Goal: Register for event/course: Register for event/course

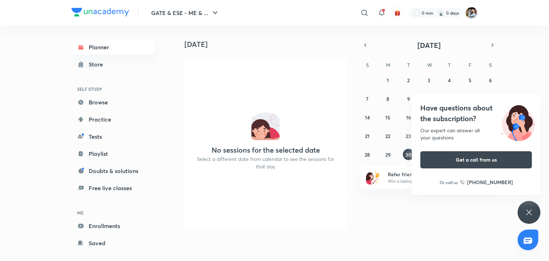
click at [529, 213] on icon at bounding box center [529, 212] width 9 height 9
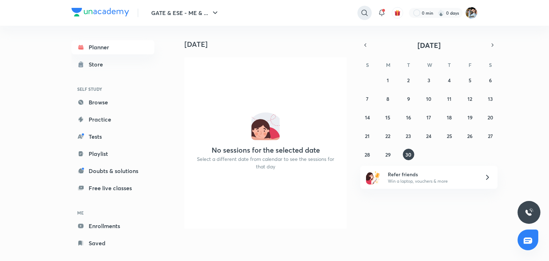
click at [364, 15] on icon at bounding box center [364, 13] width 6 height 6
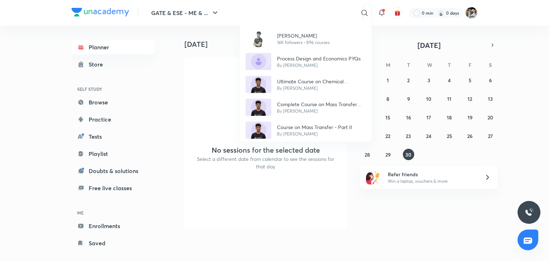
click at [270, 12] on div "[PERSON_NAME] 14K followers • 896 courses Process Design and Economics PYQs By …" at bounding box center [274, 130] width 549 height 261
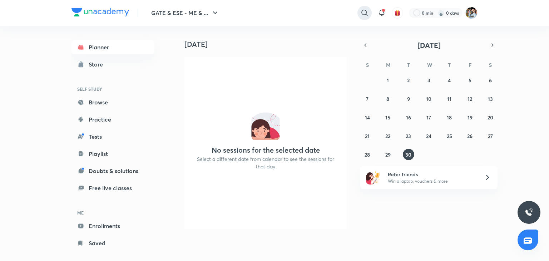
click at [362, 12] on icon at bounding box center [364, 13] width 6 height 6
type input "ankur sir"
click at [274, 28] on p "ankur sir" at bounding box center [272, 29] width 19 height 8
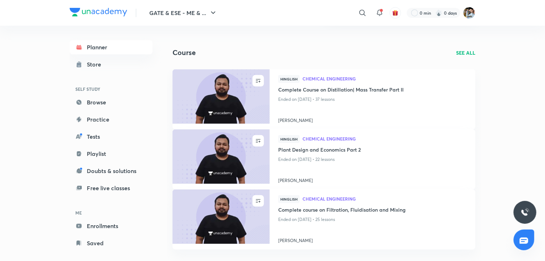
scroll to position [143, 0]
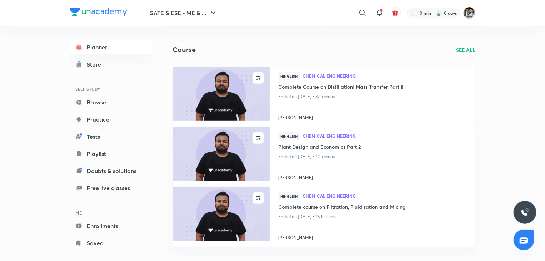
click at [243, 92] on img at bounding box center [221, 93] width 99 height 55
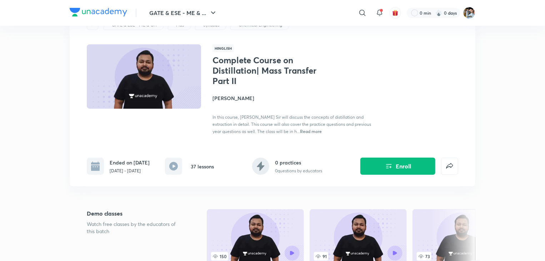
scroll to position [71, 0]
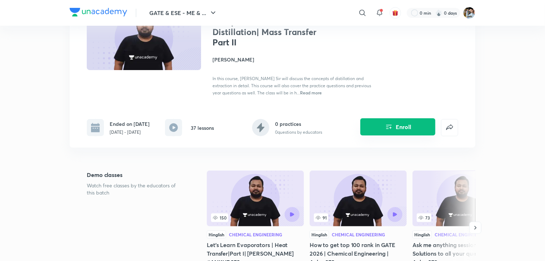
click at [401, 128] on button "Enroll" at bounding box center [398, 126] width 75 height 17
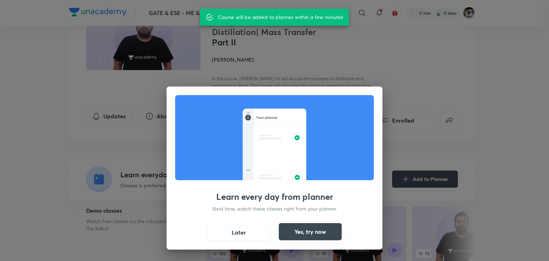
click at [306, 231] on button "Yes, try now" at bounding box center [310, 231] width 63 height 17
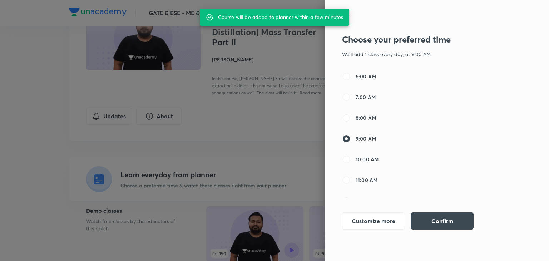
click at [348, 119] on input "8:00 AM" at bounding box center [346, 118] width 9 height 9
radio input "true"
radio input "false"
click at [424, 223] on button "Confirm" at bounding box center [442, 220] width 63 height 17
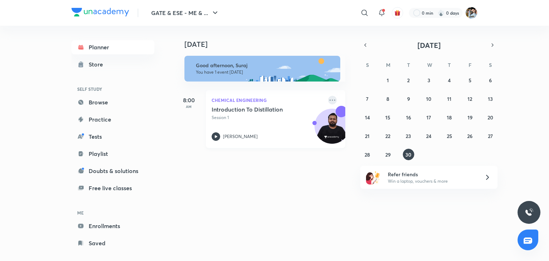
click at [328, 102] on icon at bounding box center [332, 100] width 9 height 9
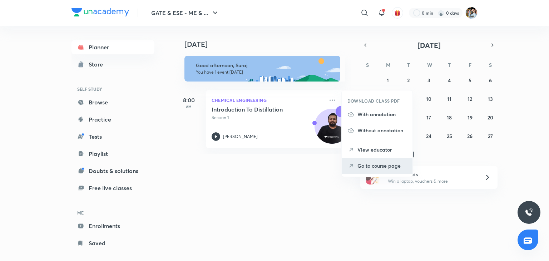
click at [382, 165] on p "Go to course page" at bounding box center [381, 166] width 49 height 8
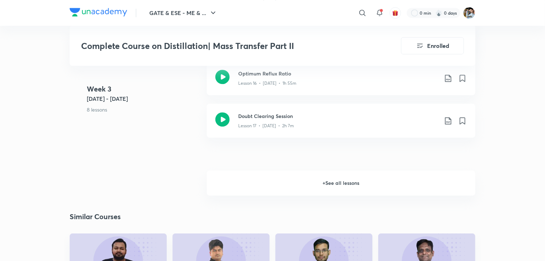
scroll to position [1072, 0]
click at [328, 179] on h6 "+ See all lessons" at bounding box center [341, 182] width 269 height 25
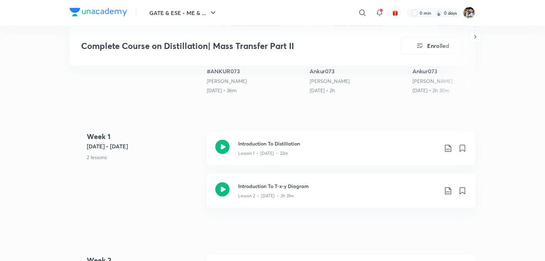
scroll to position [286, 0]
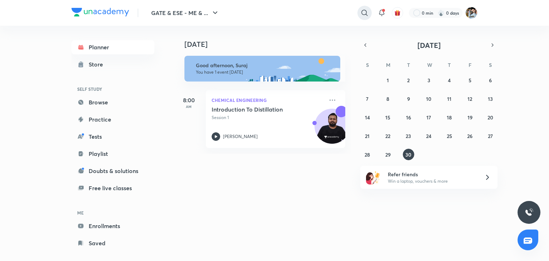
click at [367, 16] on icon at bounding box center [364, 13] width 9 height 9
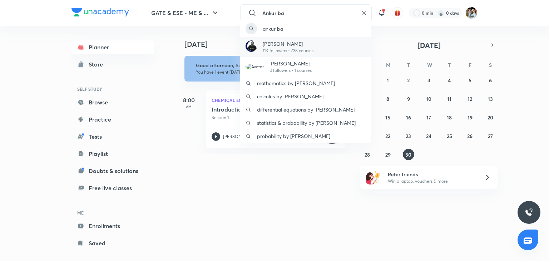
type input "Ankur ba"
click at [294, 47] on p "[PERSON_NAME]" at bounding box center [288, 44] width 51 height 8
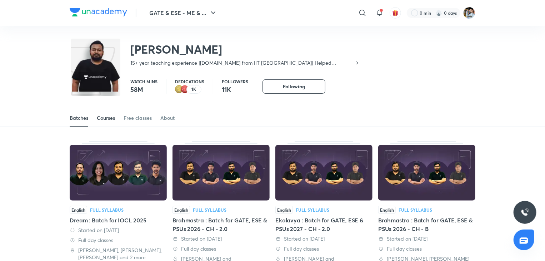
click at [106, 119] on div "Courses" at bounding box center [106, 117] width 18 height 7
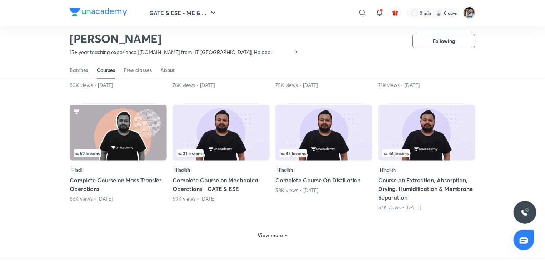
scroll to position [317, 0]
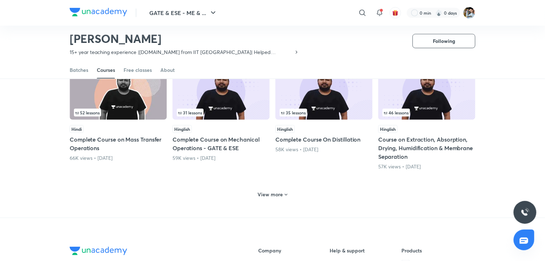
click at [284, 195] on icon at bounding box center [286, 195] width 6 height 6
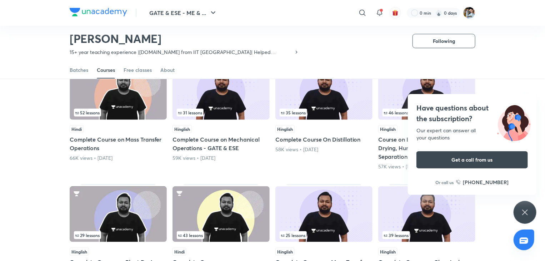
click at [526, 213] on icon at bounding box center [524, 211] width 5 height 5
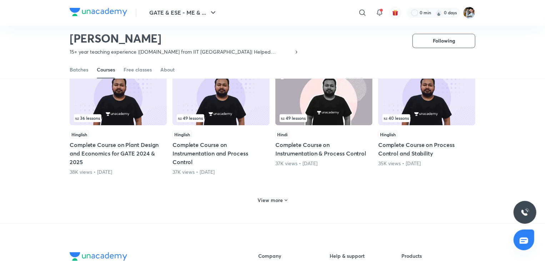
scroll to position [674, 0]
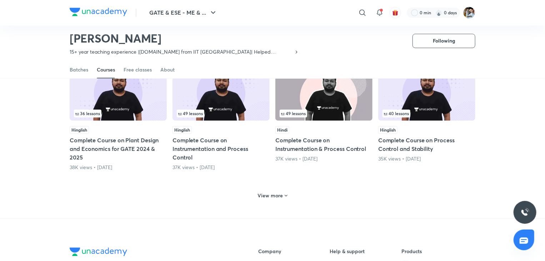
click at [283, 194] on icon at bounding box center [286, 196] width 6 height 6
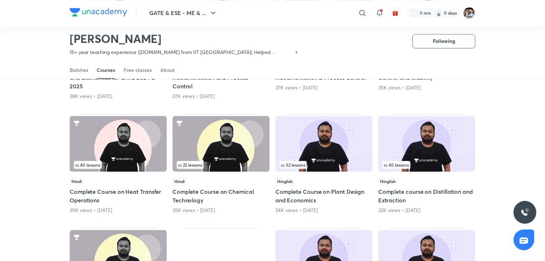
scroll to position [781, 0]
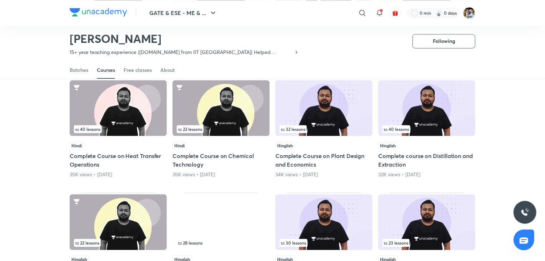
click at [440, 112] on img at bounding box center [426, 108] width 97 height 56
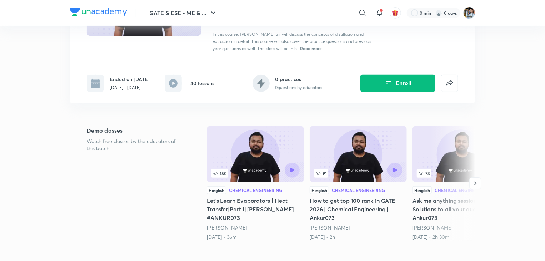
scroll to position [107, 0]
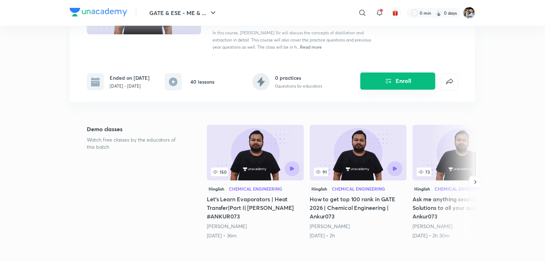
click at [407, 84] on button "Enroll" at bounding box center [398, 81] width 75 height 17
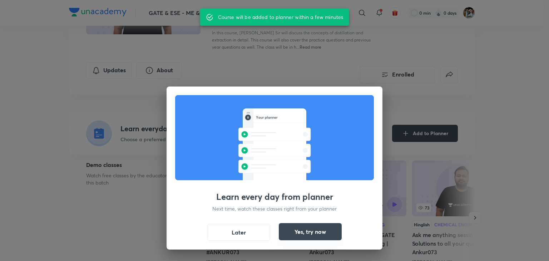
click at [322, 227] on button "Yes, try now" at bounding box center [310, 231] width 63 height 17
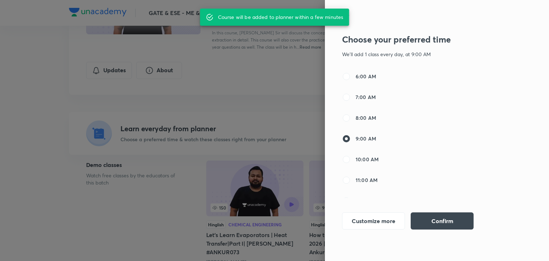
click at [368, 157] on span "10:00 AM" at bounding box center [367, 159] width 23 height 8
click at [351, 157] on input "10:00 AM" at bounding box center [346, 159] width 9 height 9
radio input "false"
radio input "true"
click at [430, 219] on button "Confirm" at bounding box center [442, 220] width 63 height 17
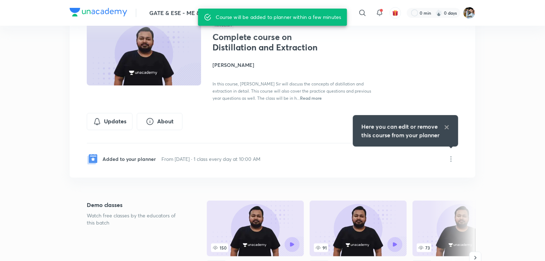
scroll to position [0, 0]
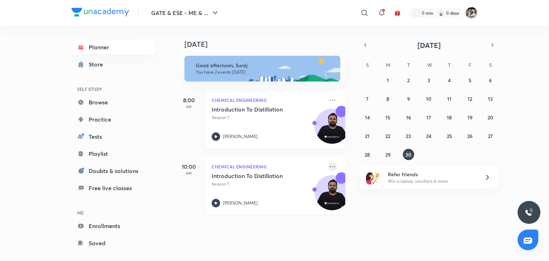
click at [328, 170] on icon at bounding box center [332, 166] width 9 height 9
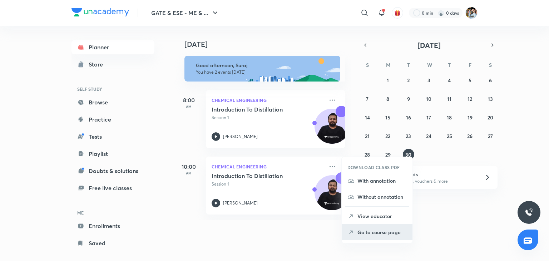
click at [373, 233] on p "Go to course page" at bounding box center [381, 232] width 49 height 8
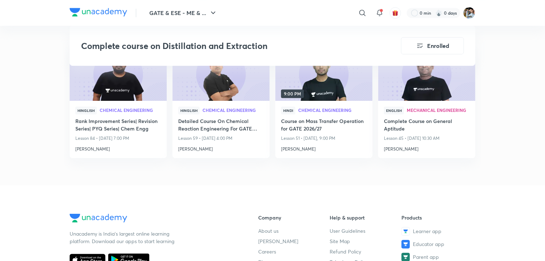
scroll to position [786, 0]
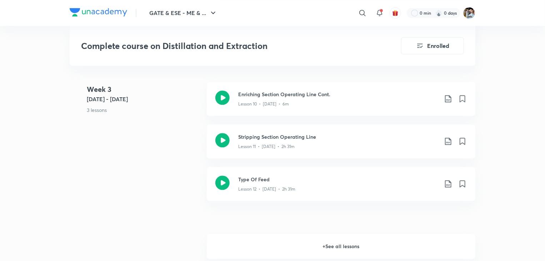
click at [345, 244] on h6 "+ See all lessons" at bounding box center [341, 246] width 269 height 25
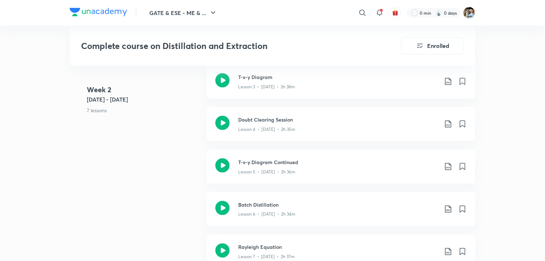
scroll to position [500, 0]
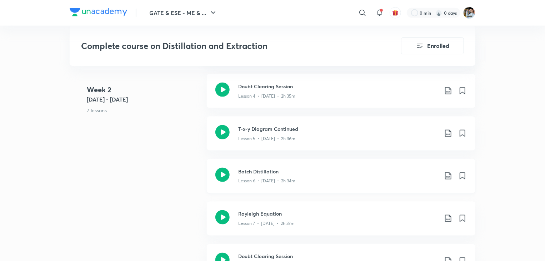
click at [304, 178] on div "Lesson 6 • [DATE] • 2h 34m" at bounding box center [338, 179] width 200 height 9
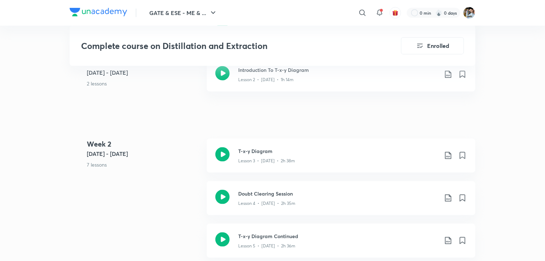
scroll to position [429, 0]
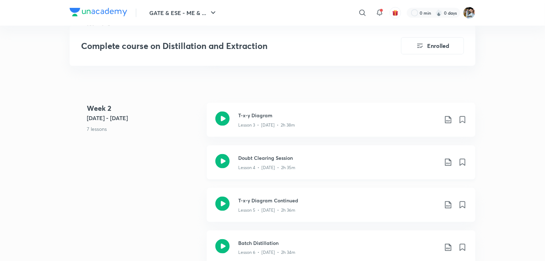
click at [284, 164] on p "Lesson 4 • [DATE] • 2h 35m" at bounding box center [266, 167] width 57 height 6
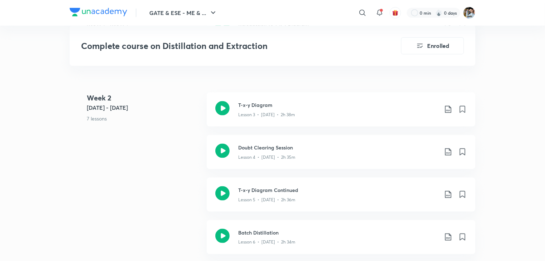
scroll to position [465, 0]
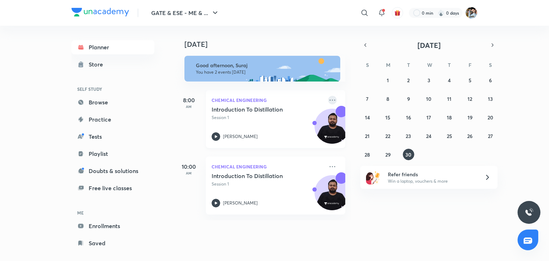
click at [329, 99] on icon at bounding box center [332, 100] width 9 height 9
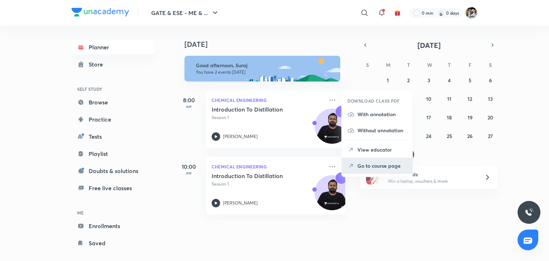
click at [371, 165] on p "Go to course page" at bounding box center [381, 166] width 49 height 8
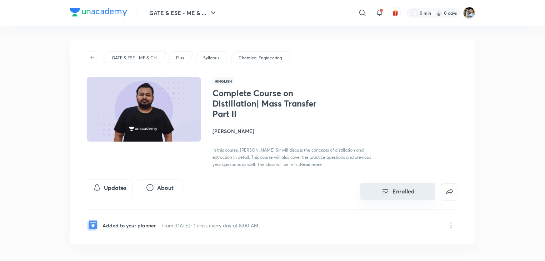
click at [397, 190] on button "Enrolled" at bounding box center [398, 191] width 75 height 17
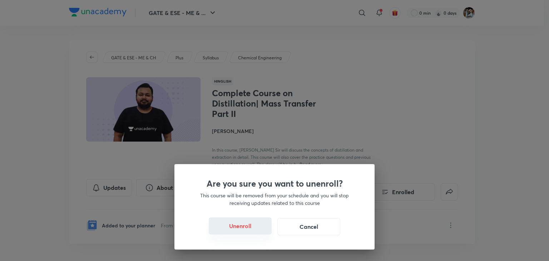
click at [242, 228] on button "Unenroll" at bounding box center [240, 225] width 63 height 17
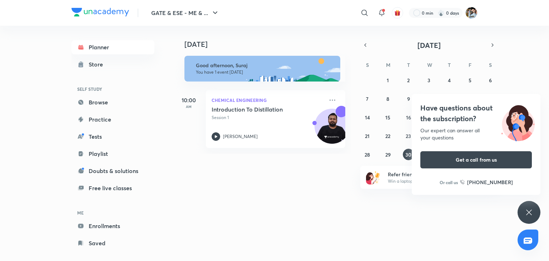
click at [527, 210] on icon at bounding box center [528, 211] width 5 height 5
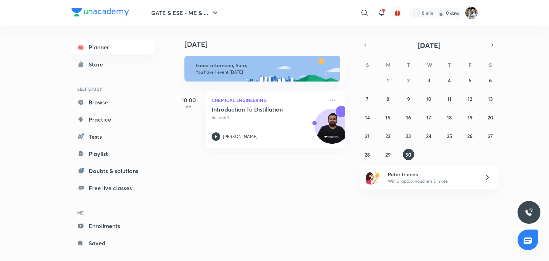
click at [470, 12] on img at bounding box center [471, 13] width 12 height 12
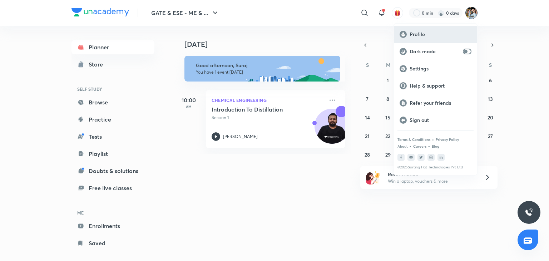
click at [423, 33] on p "Profile" at bounding box center [441, 34] width 62 height 6
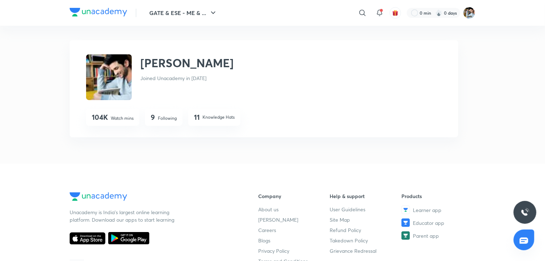
click at [120, 74] on img at bounding box center [109, 77] width 46 height 46
drag, startPoint x: 120, startPoint y: 74, endPoint x: 108, endPoint y: 73, distance: 12.2
click at [108, 73] on img at bounding box center [109, 77] width 46 height 46
click at [173, 115] on p "Following" at bounding box center [167, 118] width 19 height 6
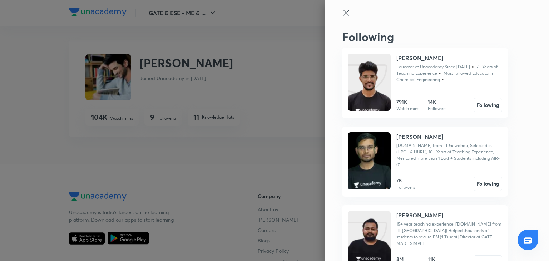
click at [343, 12] on icon at bounding box center [345, 12] width 5 height 5
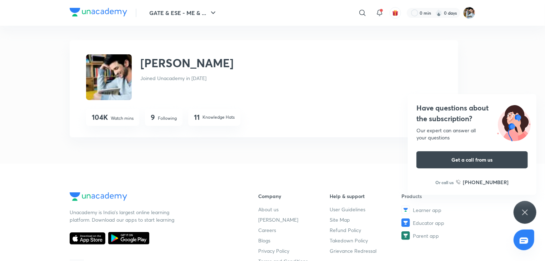
click at [216, 118] on p "Knowledge Hats" at bounding box center [219, 117] width 32 height 6
click at [108, 118] on h4 "104K" at bounding box center [100, 117] width 16 height 9
click at [525, 210] on icon at bounding box center [525, 212] width 9 height 9
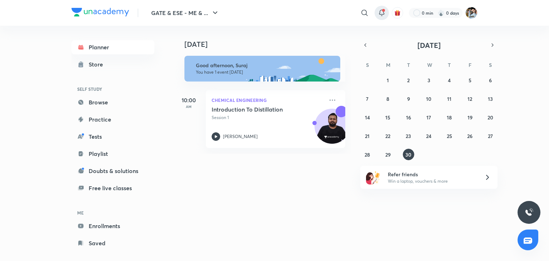
click at [381, 11] on icon at bounding box center [381, 13] width 9 height 9
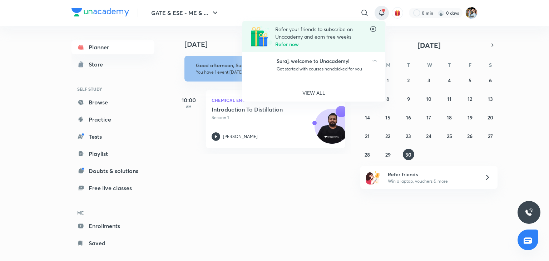
click at [382, 13] on div at bounding box center [274, 130] width 549 height 261
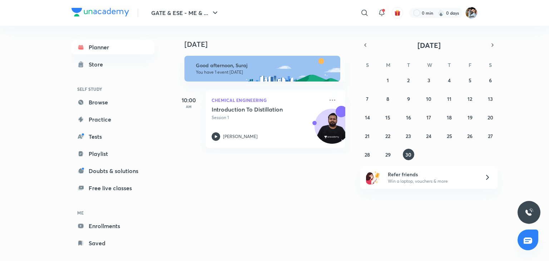
click at [395, 12] on img "button" at bounding box center [397, 13] width 6 height 6
click at [473, 14] on img at bounding box center [471, 13] width 12 height 12
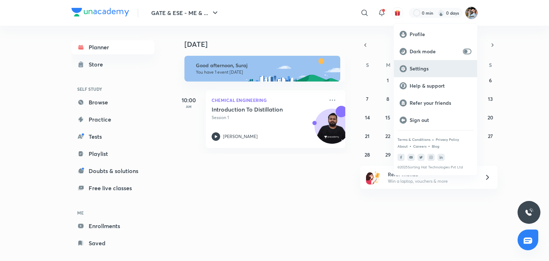
click at [422, 68] on p "Settings" at bounding box center [441, 68] width 62 height 6
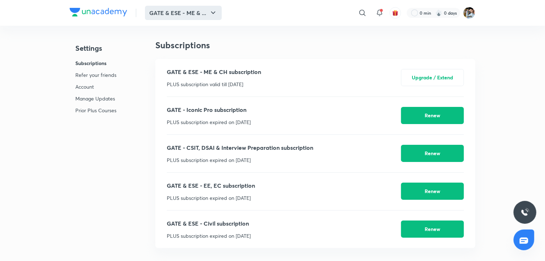
click at [214, 13] on icon "button" at bounding box center [213, 12] width 4 height 3
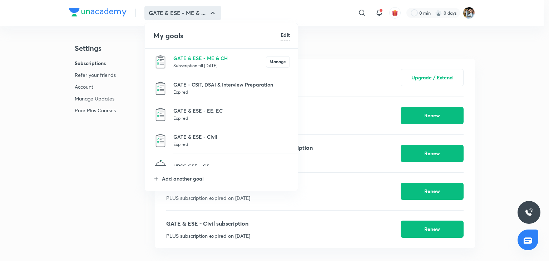
click at [316, 37] on div at bounding box center [274, 130] width 549 height 261
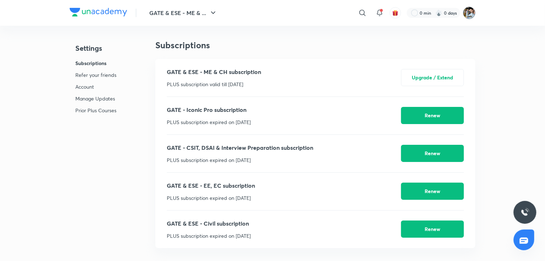
click at [470, 10] on img at bounding box center [470, 13] width 12 height 12
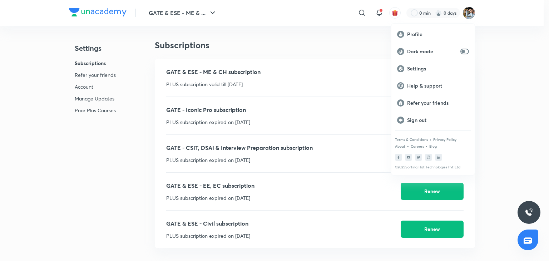
click at [470, 10] on div at bounding box center [274, 130] width 549 height 261
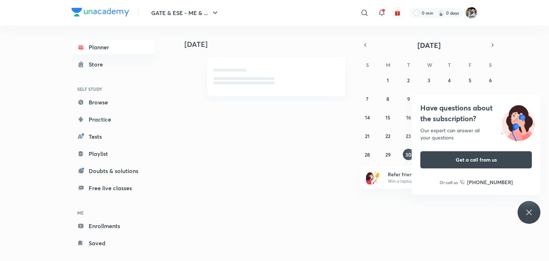
click at [529, 211] on icon at bounding box center [528, 211] width 5 height 5
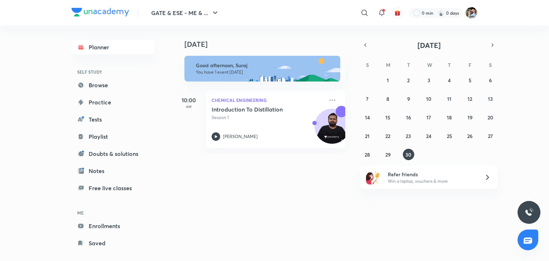
click at [543, 63] on div "Today Good afternoon, Suraj You have 1 event today 10:00 AM Chemical Engineerin…" at bounding box center [360, 90] width 373 height 128
click at [363, 16] on icon at bounding box center [364, 13] width 9 height 9
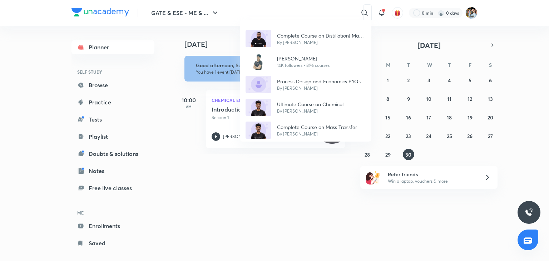
click at [266, 11] on div "Complete Course on Distillation| Mass Transfer Part II By Ankur Bansal Devendra…" at bounding box center [274, 130] width 549 height 261
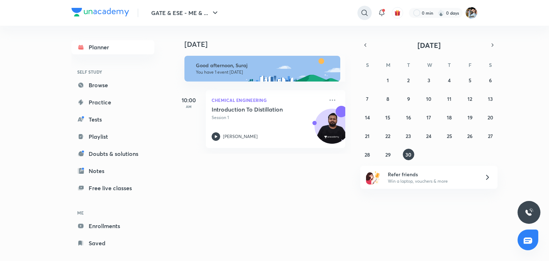
click at [365, 15] on icon at bounding box center [364, 13] width 9 height 9
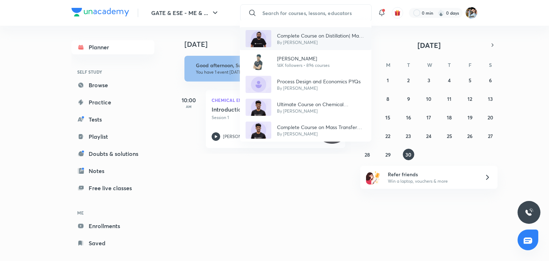
click at [296, 38] on p "Complete Course on Distillation| Mass Transfer Part II" at bounding box center [321, 36] width 89 height 8
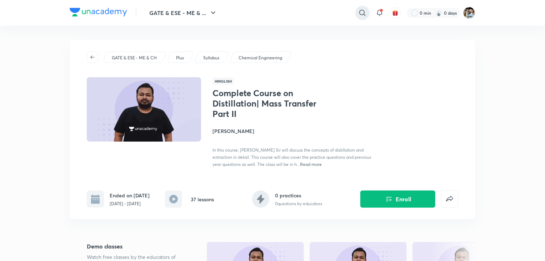
click at [363, 13] on icon at bounding box center [362, 13] width 9 height 9
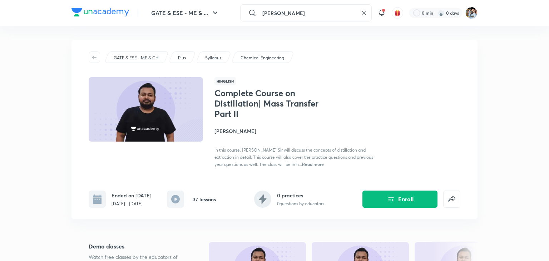
type input "ankur bansal"
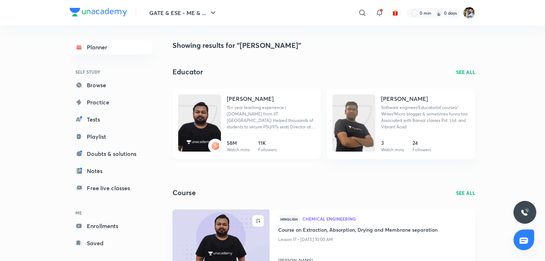
click at [197, 104] on img at bounding box center [199, 129] width 43 height 57
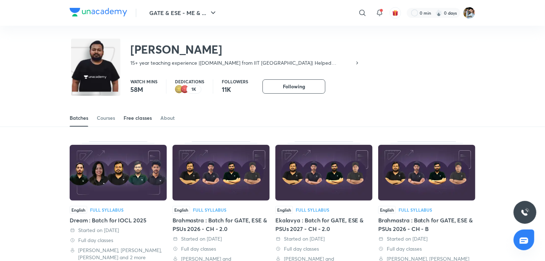
click at [138, 119] on div "Free classes" at bounding box center [138, 117] width 28 height 7
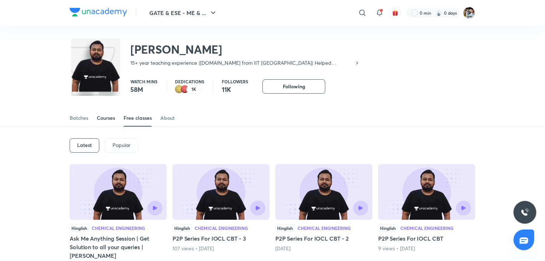
click at [109, 120] on div "Courses" at bounding box center [106, 117] width 18 height 7
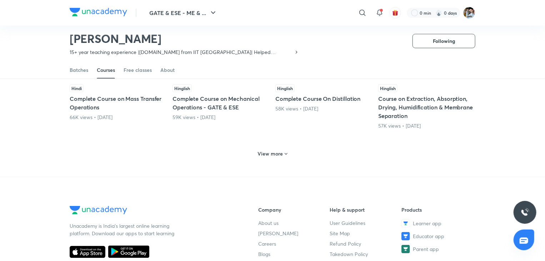
scroll to position [388, 0]
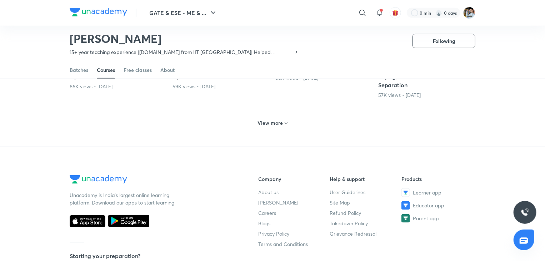
click at [284, 122] on icon at bounding box center [286, 123] width 6 height 6
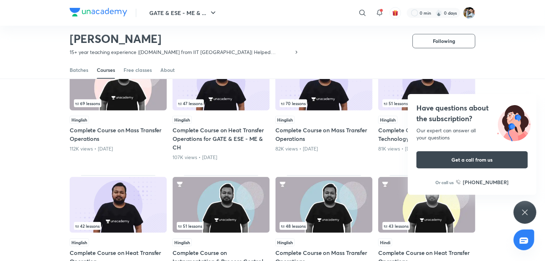
scroll to position [66, 0]
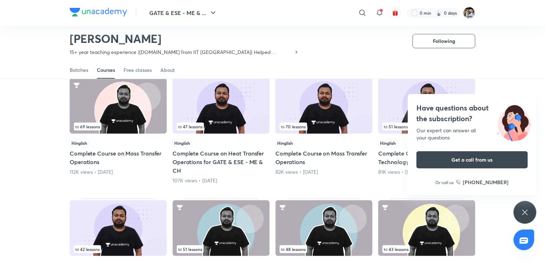
click at [525, 212] on icon at bounding box center [524, 211] width 5 height 5
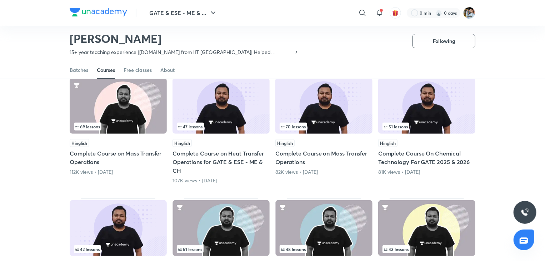
click at [432, 110] on img at bounding box center [426, 106] width 97 height 56
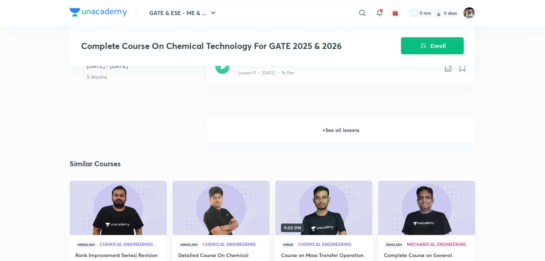
scroll to position [858, 0]
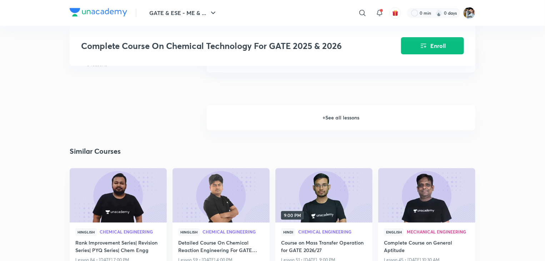
click at [348, 120] on h6 "+ See all lessons" at bounding box center [341, 117] width 269 height 25
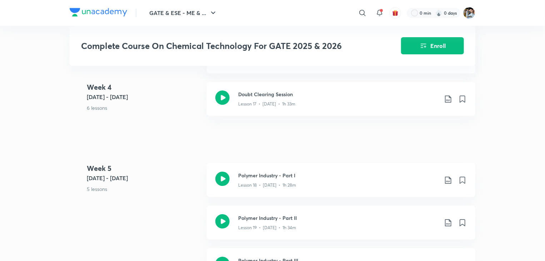
scroll to position [1179, 0]
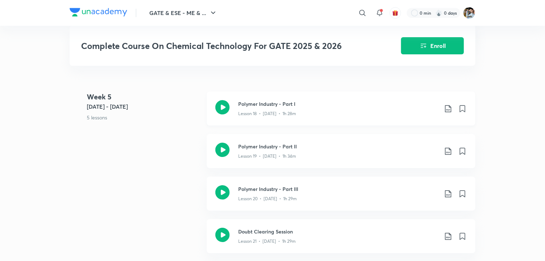
click at [301, 116] on div "Lesson 18 • Mar 4 • 1h 28m" at bounding box center [338, 112] width 200 height 9
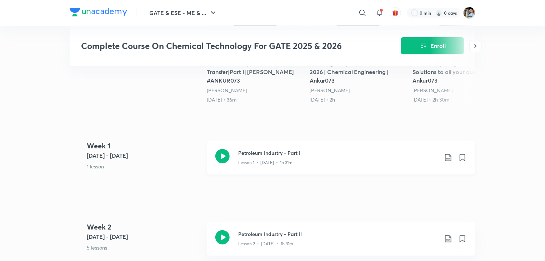
scroll to position [36, 0]
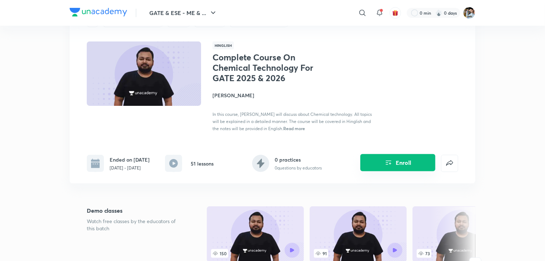
click at [409, 162] on button "Enroll" at bounding box center [398, 162] width 75 height 17
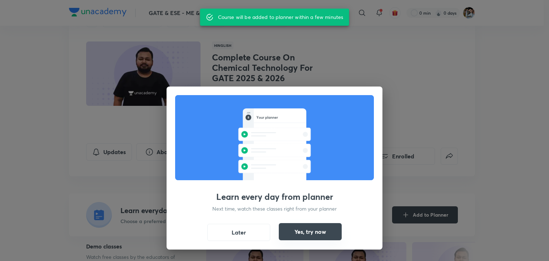
click at [324, 234] on button "Yes, try now" at bounding box center [310, 231] width 63 height 17
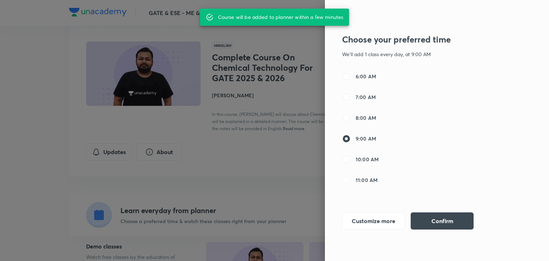
click at [347, 182] on input "11:00 AM" at bounding box center [346, 180] width 9 height 9
radio input "true"
radio input "false"
click at [423, 218] on button "Confirm" at bounding box center [442, 220] width 63 height 17
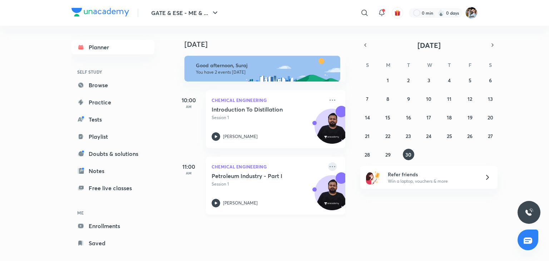
click at [328, 166] on icon at bounding box center [332, 166] width 9 height 9
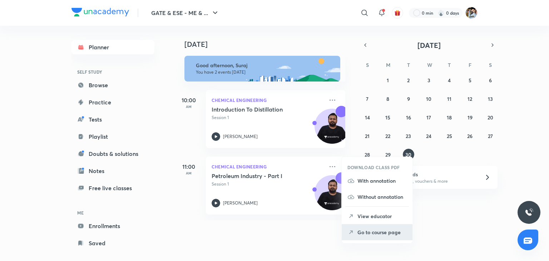
click at [382, 236] on p "Go to course page" at bounding box center [381, 232] width 49 height 8
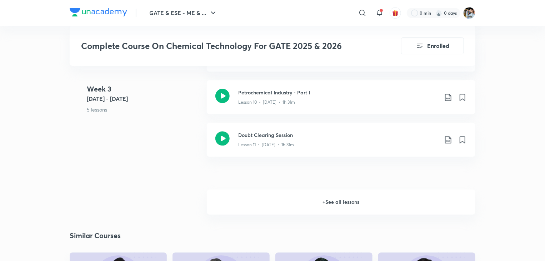
scroll to position [893, 0]
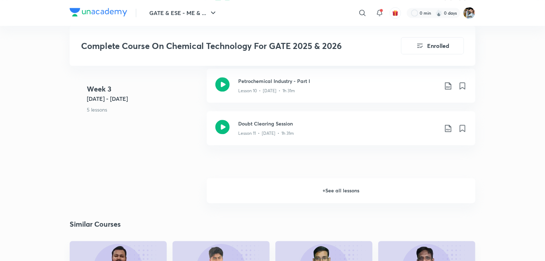
click at [339, 191] on h6 "+ See all lessons" at bounding box center [341, 190] width 269 height 25
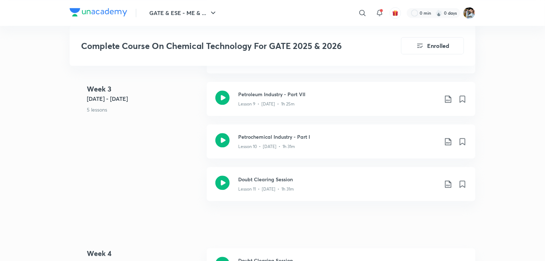
scroll to position [751, 0]
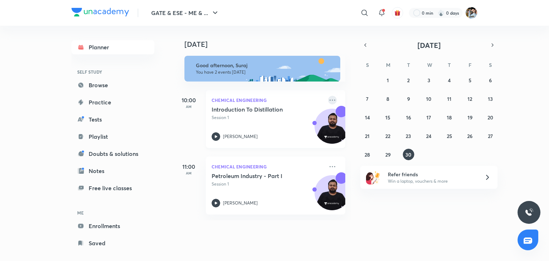
click at [330, 98] on icon at bounding box center [332, 100] width 9 height 9
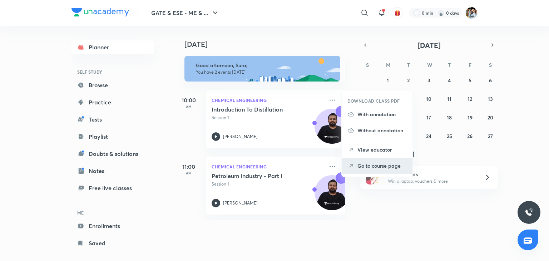
click at [369, 167] on p "Go to course page" at bounding box center [381, 166] width 49 height 8
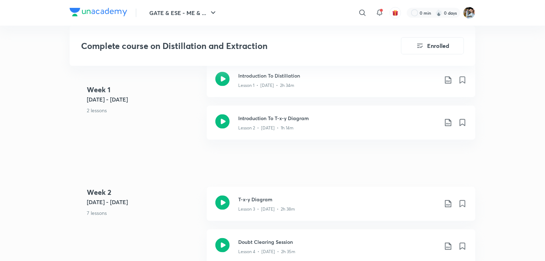
scroll to position [465, 0]
